Goal: Information Seeking & Learning: Find specific fact

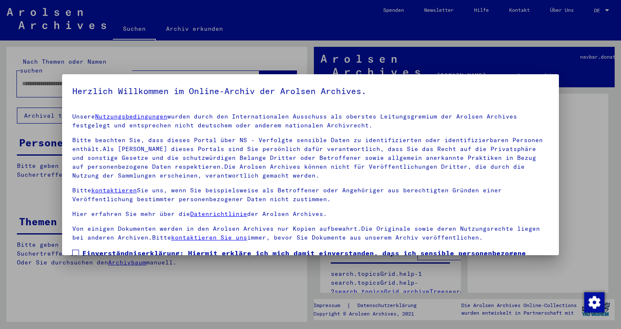
scroll to position [64, 0]
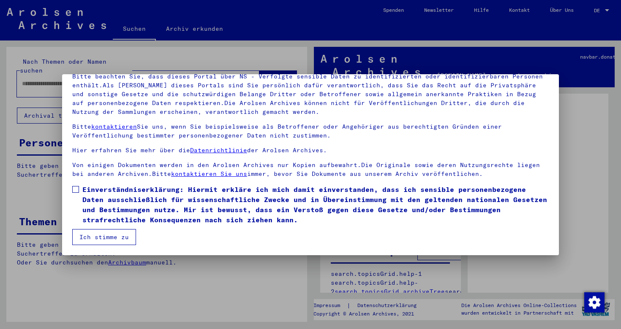
click at [75, 191] on span at bounding box center [75, 189] width 7 height 7
click at [92, 238] on button "Ich stimme zu" at bounding box center [104, 237] width 64 height 16
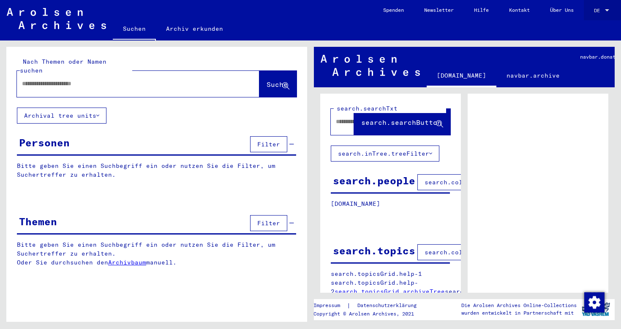
click at [597, 10] on span "DE" at bounding box center [598, 11] width 9 height 6
click at [591, 14] on span "English" at bounding box center [585, 15] width 21 height 6
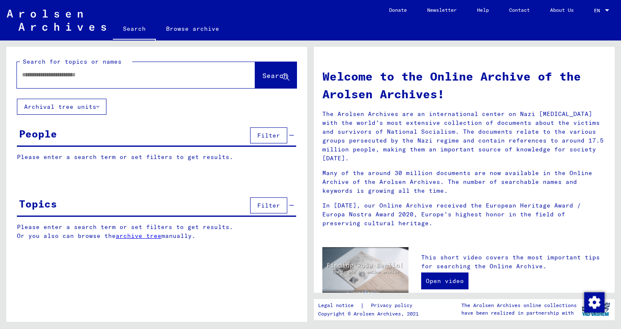
click at [126, 65] on div "Search for topics or names" at bounding box center [76, 61] width 112 height 9
click at [126, 79] on input "text" at bounding box center [126, 74] width 208 height 9
type input "**********"
click at [263, 73] on span "Search" at bounding box center [274, 75] width 25 height 8
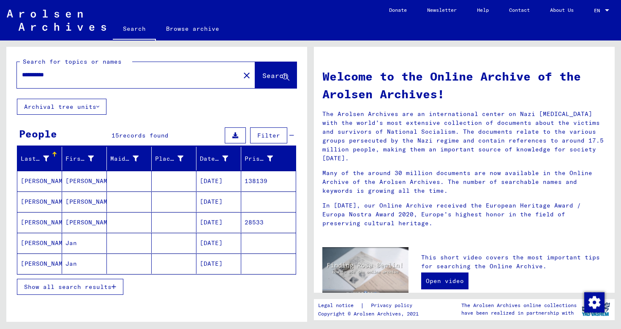
click at [159, 188] on mat-cell at bounding box center [174, 181] width 45 height 20
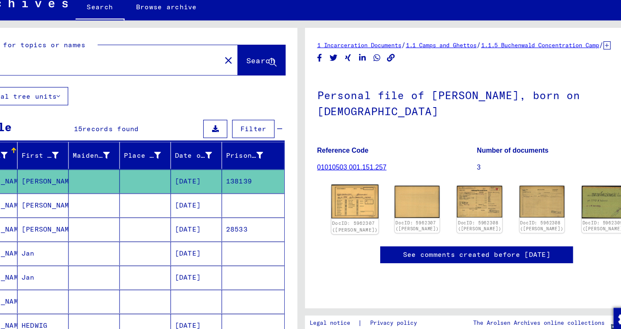
click at [344, 184] on img at bounding box center [357, 199] width 41 height 30
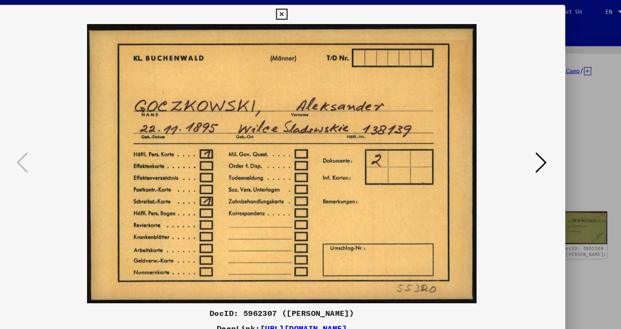
click at [539, 143] on icon at bounding box center [537, 143] width 10 height 20
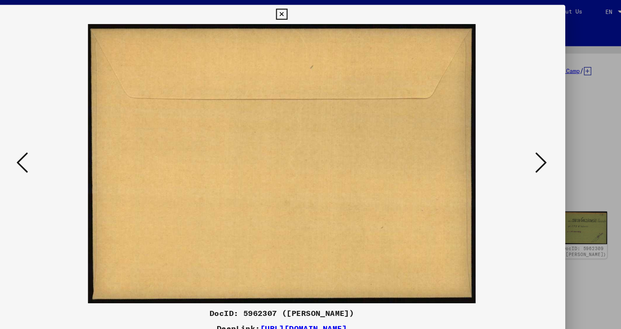
click at [539, 143] on icon at bounding box center [537, 143] width 10 height 20
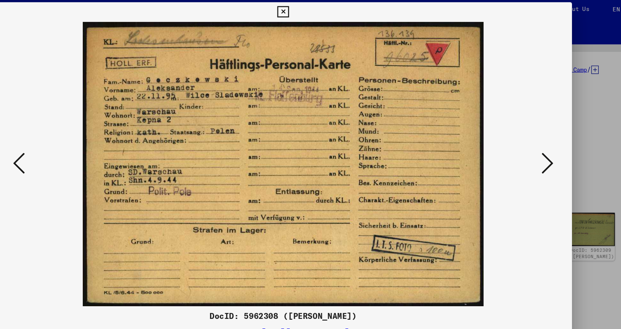
click at [538, 142] on icon at bounding box center [537, 143] width 10 height 20
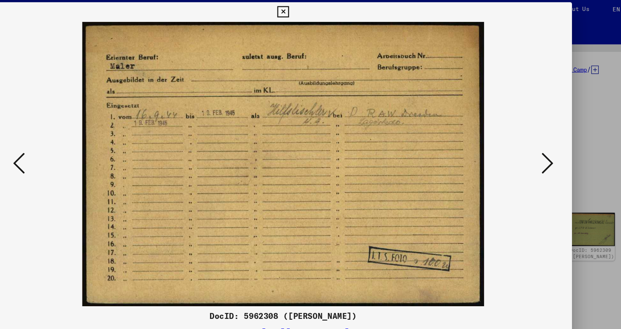
click at [538, 142] on icon at bounding box center [537, 143] width 10 height 20
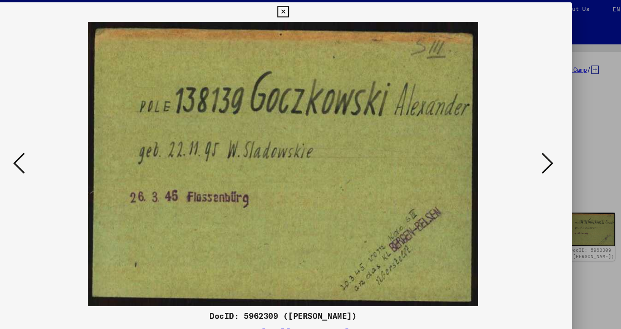
click at [538, 142] on icon at bounding box center [537, 143] width 10 height 20
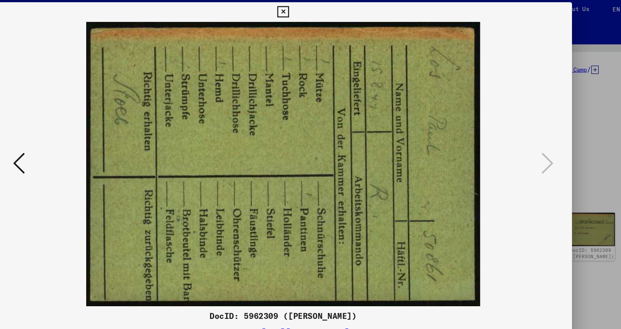
click at [568, 134] on div at bounding box center [310, 164] width 621 height 329
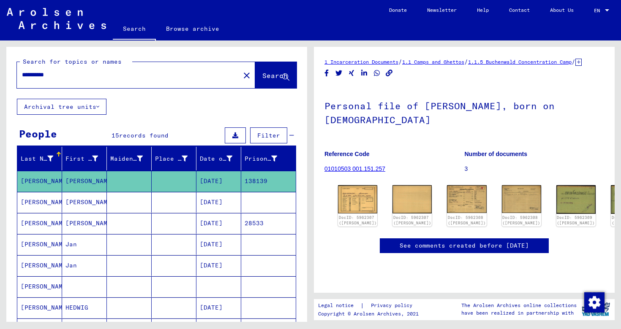
click at [122, 196] on mat-cell at bounding box center [129, 202] width 45 height 21
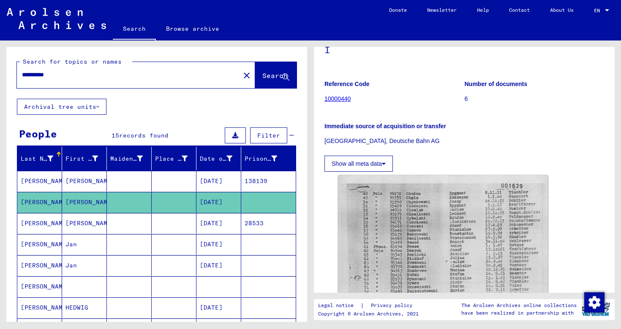
scroll to position [8, 0]
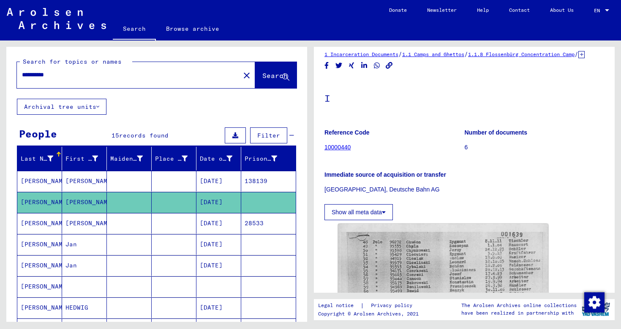
click at [467, 152] on p "6" at bounding box center [534, 147] width 140 height 9
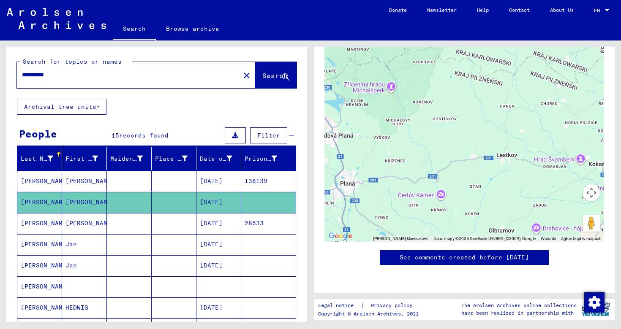
scroll to position [0, 0]
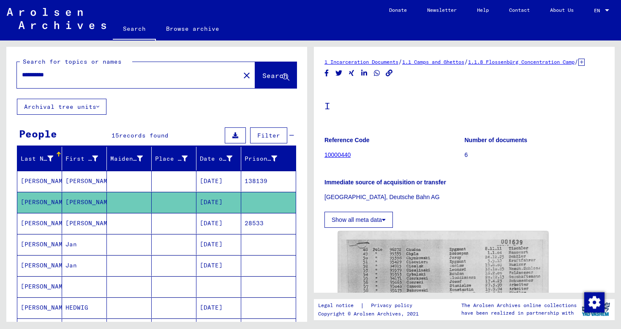
click at [179, 225] on mat-cell at bounding box center [174, 223] width 45 height 21
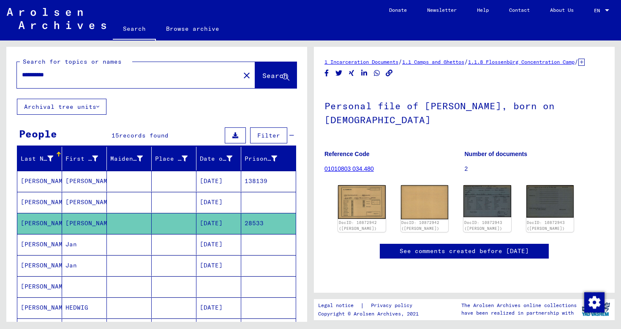
scroll to position [108, 0]
click at [491, 184] on img at bounding box center [487, 201] width 50 height 34
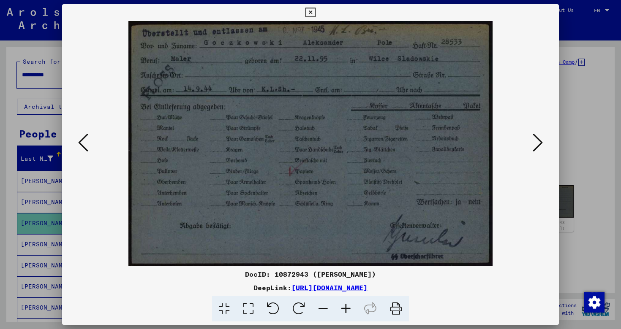
click at [533, 143] on icon at bounding box center [537, 143] width 10 height 20
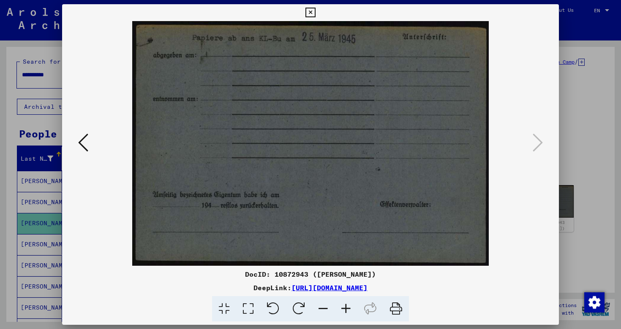
click at [82, 148] on icon at bounding box center [83, 143] width 10 height 20
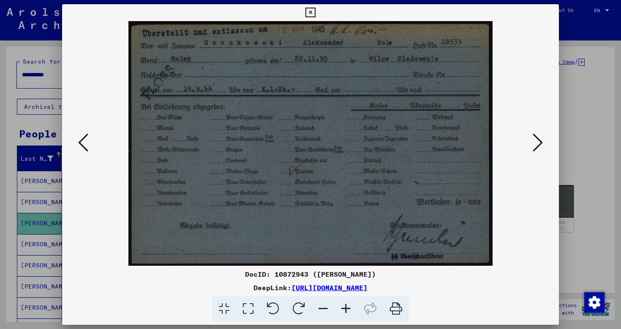
click at [82, 148] on icon at bounding box center [83, 143] width 10 height 20
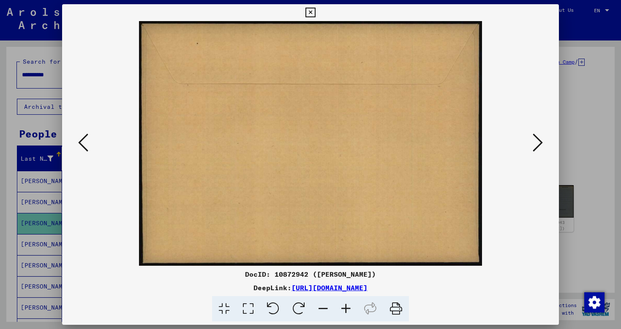
click at [82, 148] on icon at bounding box center [83, 143] width 10 height 20
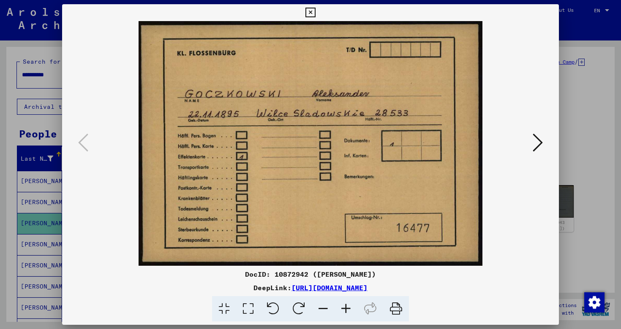
click at [585, 178] on div at bounding box center [310, 164] width 621 height 329
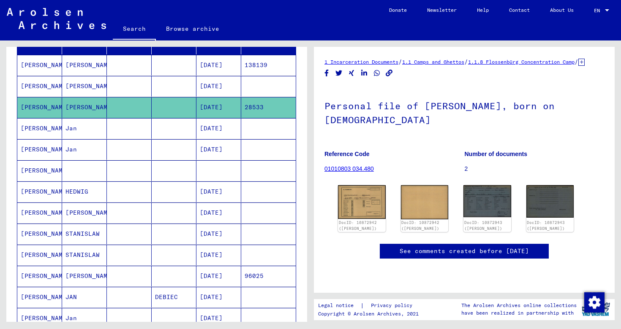
scroll to position [134, 0]
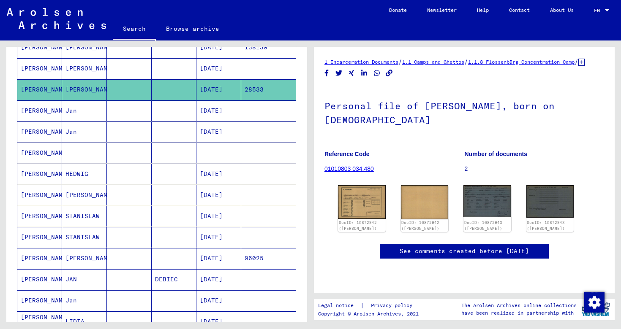
click at [81, 163] on mat-cell at bounding box center [84, 153] width 45 height 21
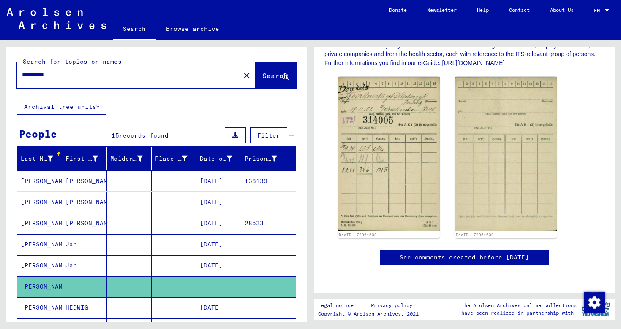
click at [98, 85] on div "**********" at bounding box center [136, 75] width 238 height 26
click at [97, 78] on input "**********" at bounding box center [128, 74] width 213 height 9
type input "******"
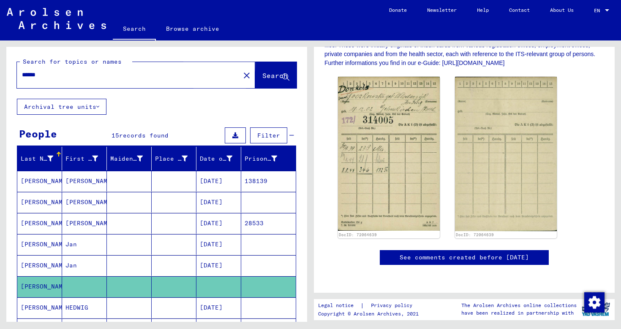
click at [262, 73] on span "Search" at bounding box center [274, 75] width 25 height 8
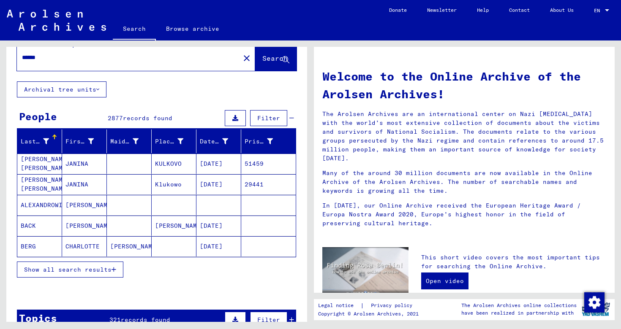
scroll to position [27, 0]
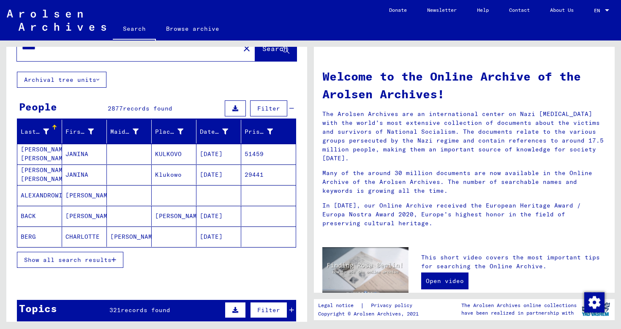
click at [102, 258] on span "Show all search results" at bounding box center [67, 260] width 87 height 8
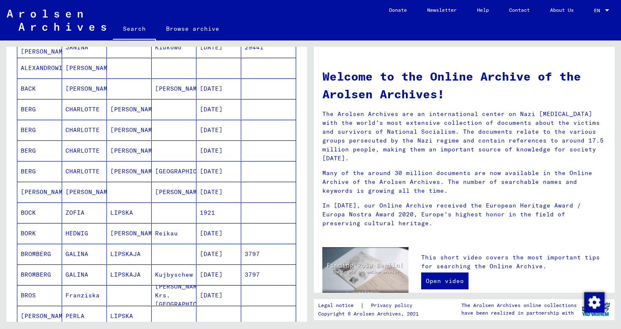
scroll to position [161, 0]
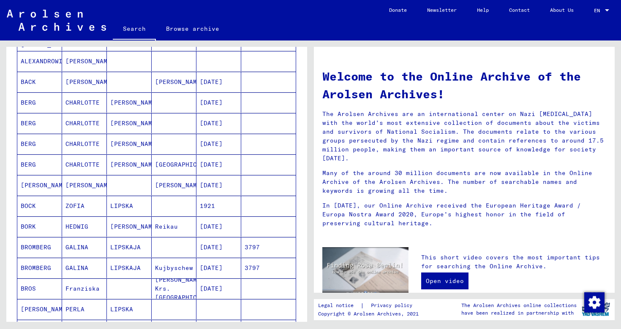
click at [94, 228] on mat-cell "HEDWIG" at bounding box center [84, 227] width 45 height 20
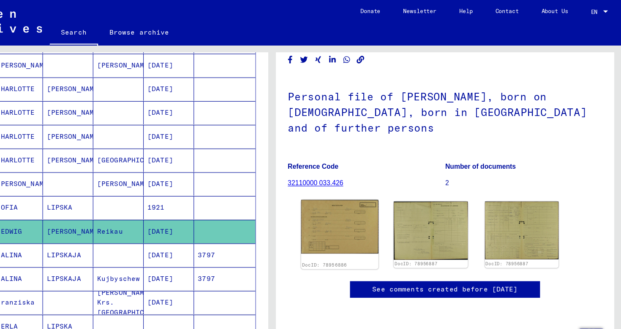
click at [393, 178] on img at bounding box center [370, 202] width 69 height 48
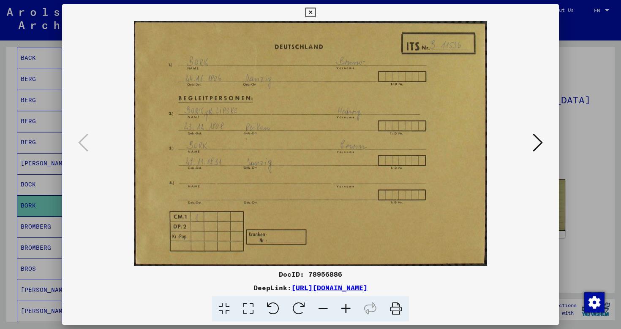
click at [539, 140] on icon at bounding box center [537, 143] width 10 height 20
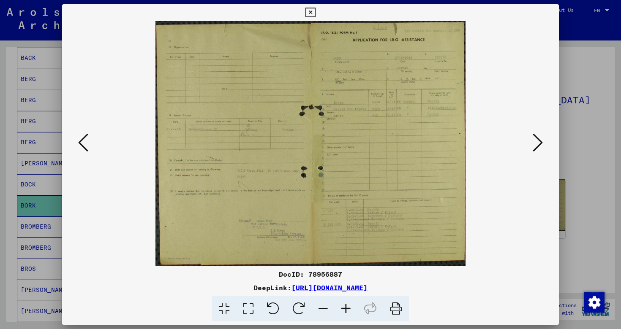
click at [539, 140] on icon at bounding box center [537, 143] width 10 height 20
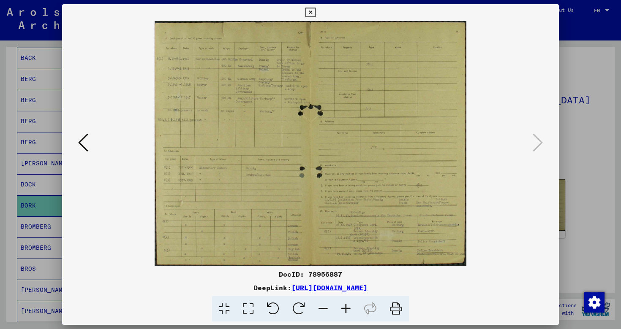
click at [584, 149] on div at bounding box center [310, 164] width 621 height 329
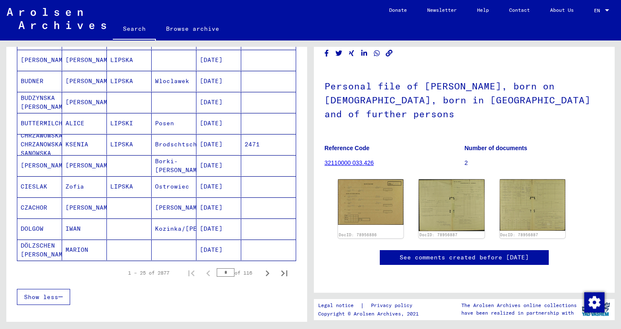
scroll to position [453, 0]
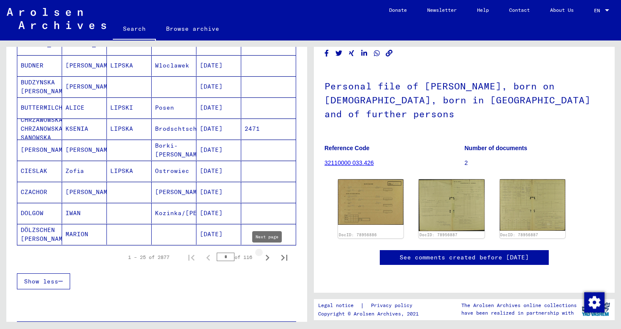
click at [266, 258] on icon "Next page" at bounding box center [267, 258] width 12 height 12
type input "*"
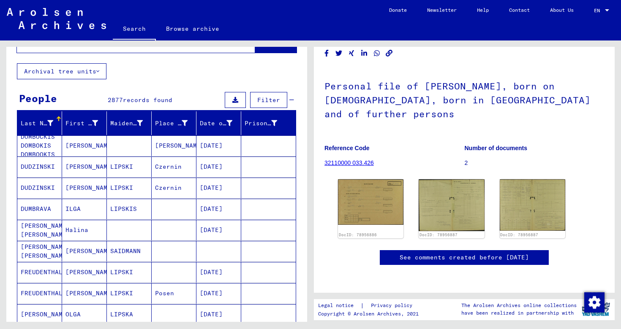
scroll to position [0, 0]
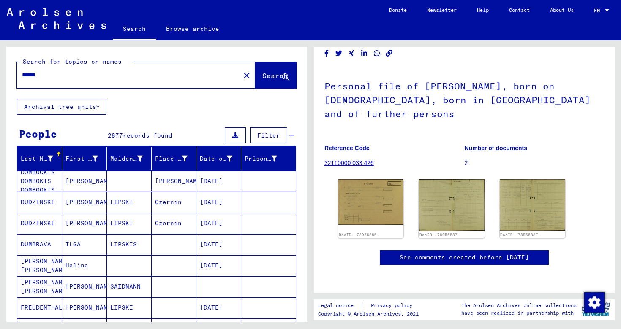
click at [94, 85] on div "****** close" at bounding box center [136, 75] width 238 height 26
click at [152, 80] on div "******" at bounding box center [126, 74] width 218 height 19
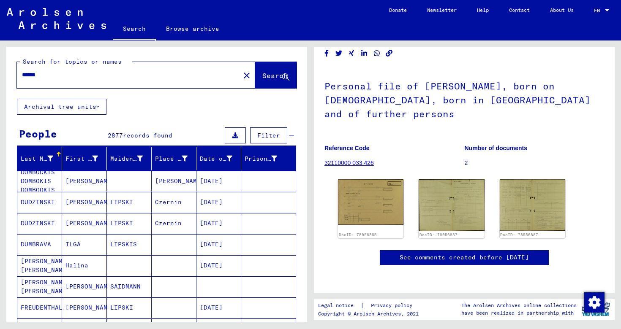
click at [152, 80] on div "******" at bounding box center [126, 74] width 218 height 19
click at [241, 73] on mat-icon "close" at bounding box center [246, 75] width 10 height 10
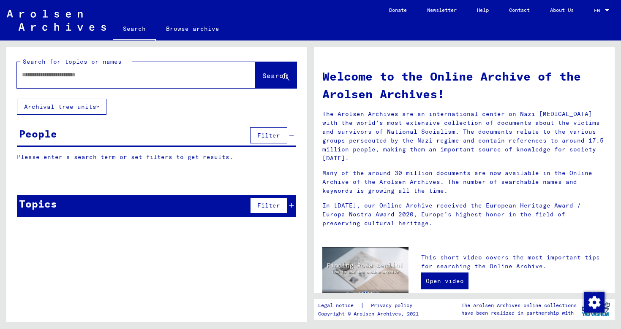
click at [175, 78] on input "text" at bounding box center [126, 74] width 208 height 9
type input "*********"
